Goal: Information Seeking & Learning: Learn about a topic

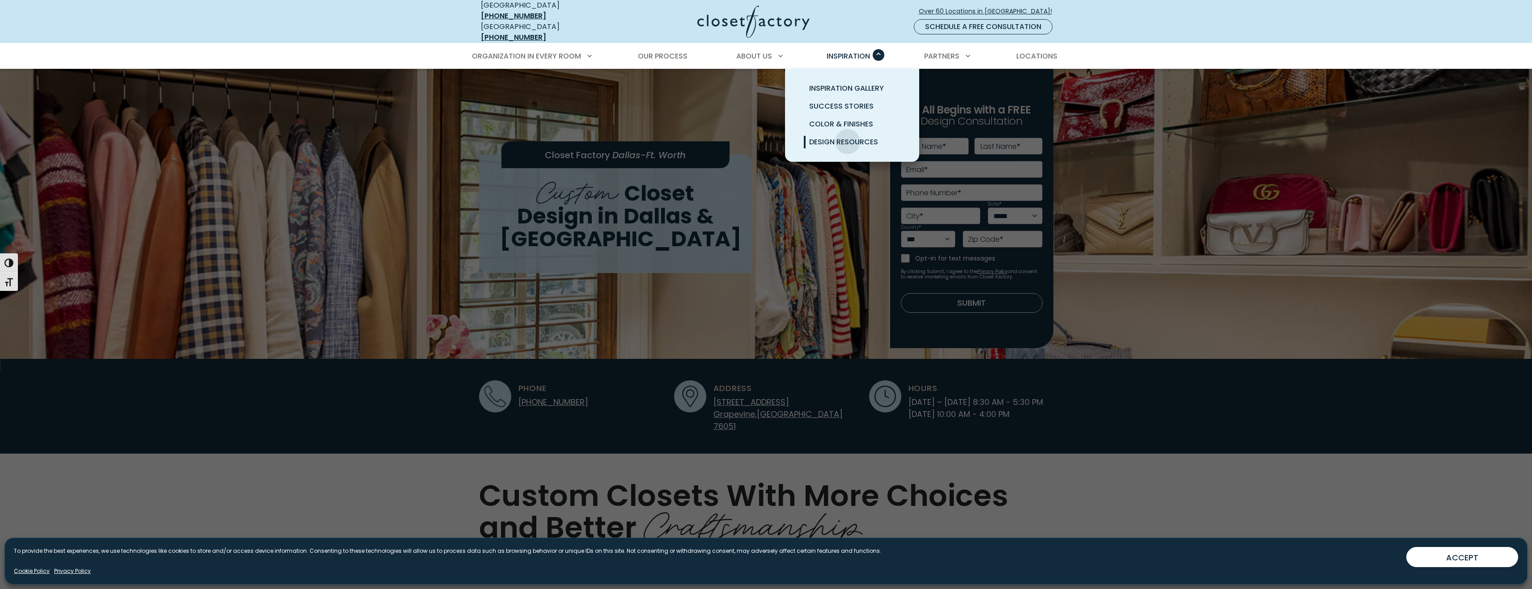
click at [847, 137] on span "Design Resources" at bounding box center [843, 142] width 69 height 10
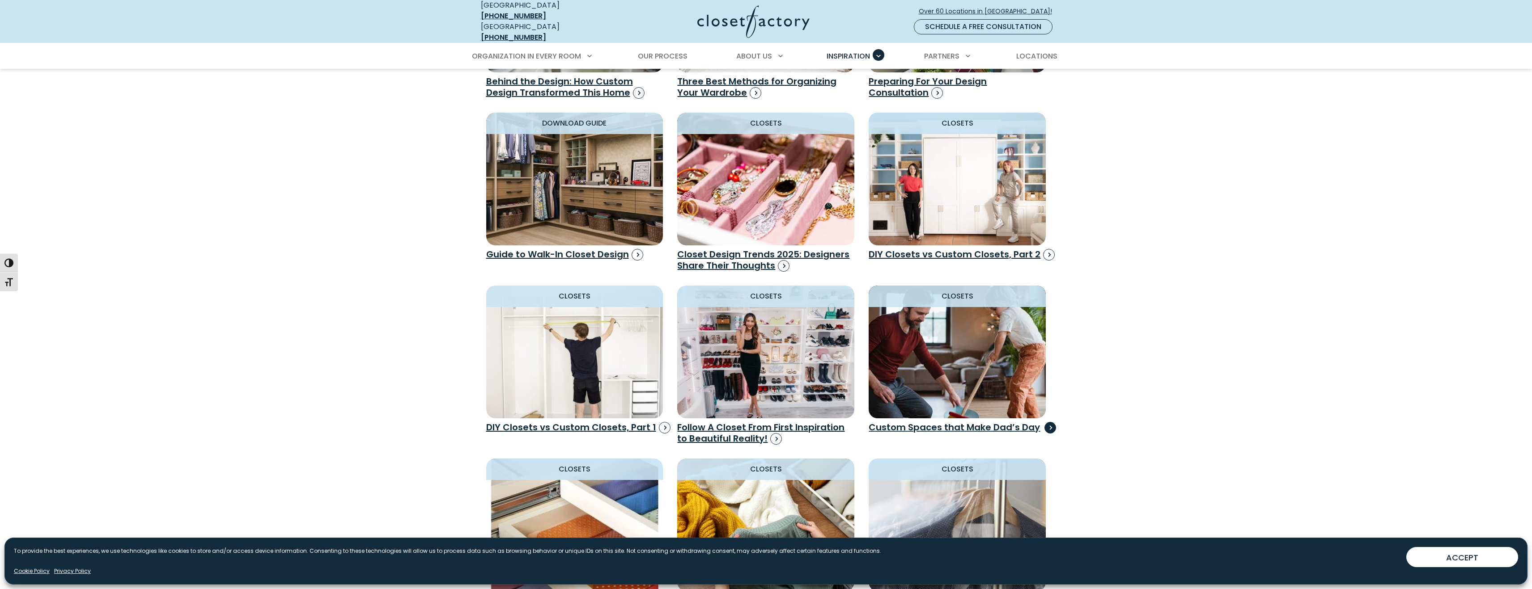
scroll to position [771, 0]
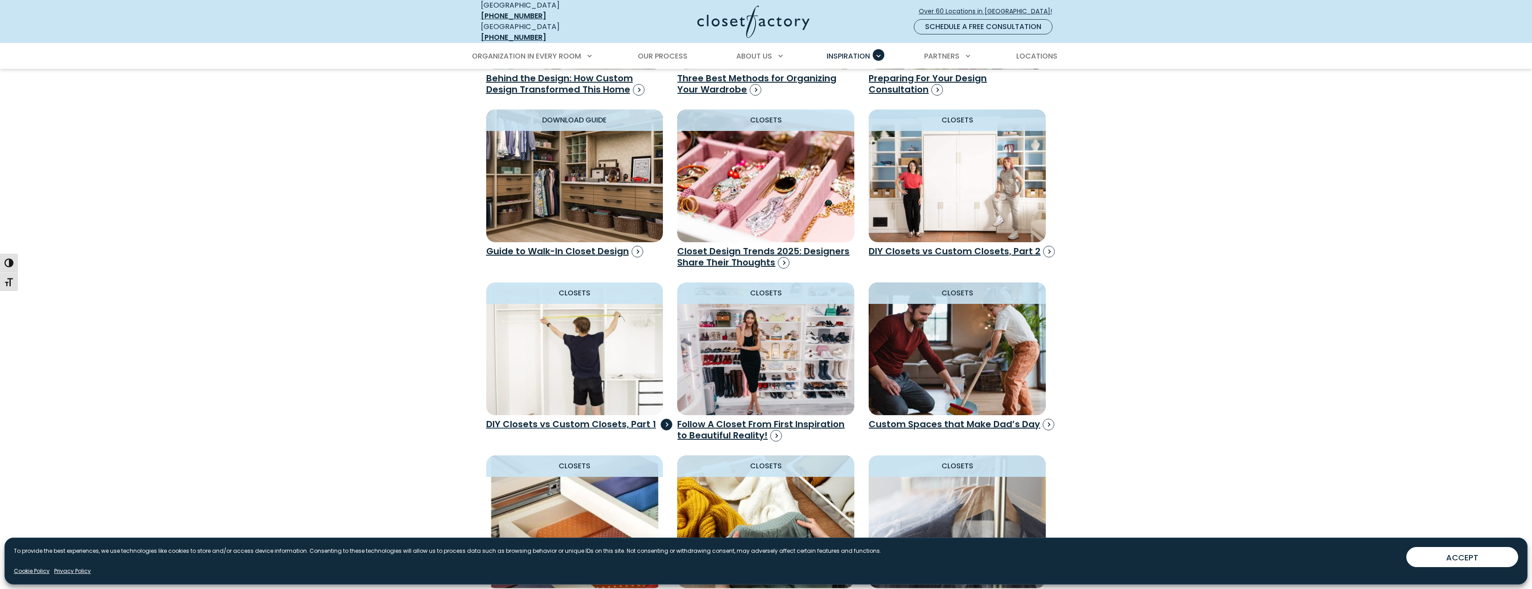
click at [634, 372] on img "Design Resources" at bounding box center [574, 349] width 195 height 146
